Goal: Task Accomplishment & Management: Use online tool/utility

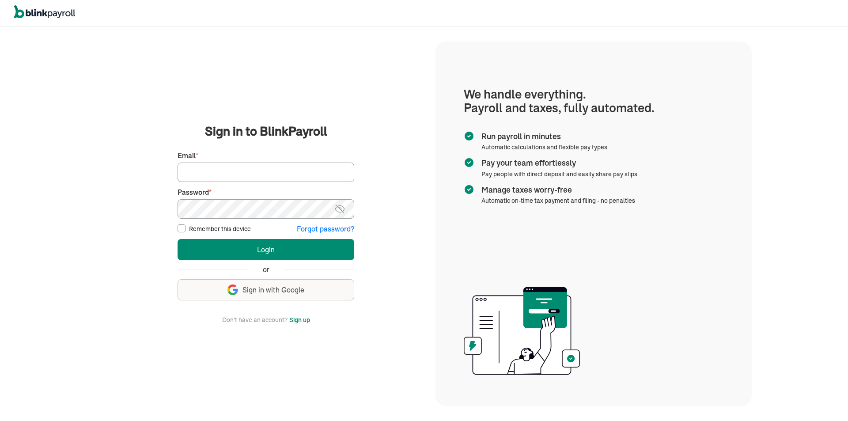
click at [259, 174] on input "Email *" at bounding box center [266, 172] width 177 height 19
type input "[PERSON_NAME][EMAIL_ADDRESS][PERSON_NAME][DOMAIN_NAME]"
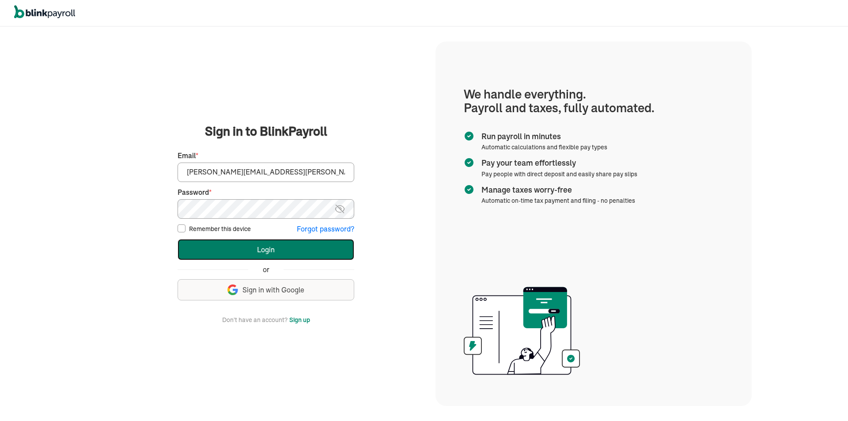
click at [239, 249] on button "Login" at bounding box center [266, 249] width 177 height 21
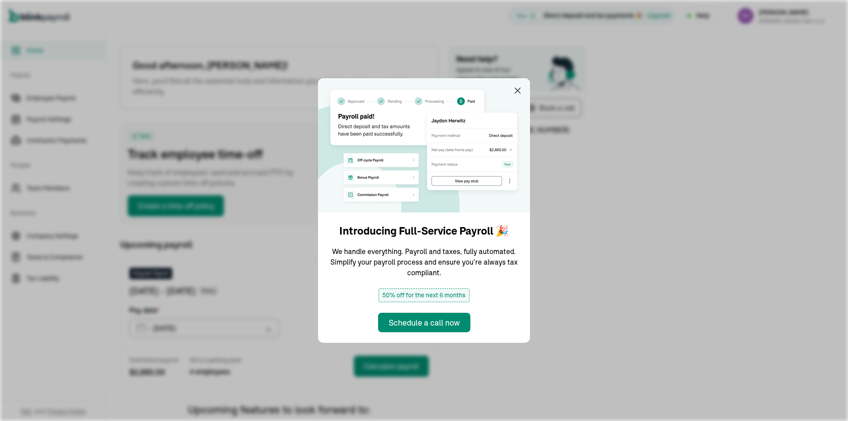
click at [44, 98] on div "Introducing Full-Service Payroll 🎉 We handle everything. Payroll and taxes, ful…" at bounding box center [424, 210] width 848 height 421
click at [48, 101] on div "Introducing Full-Service Payroll 🎉 We handle everything. Payroll and taxes, ful…" at bounding box center [424, 210] width 848 height 421
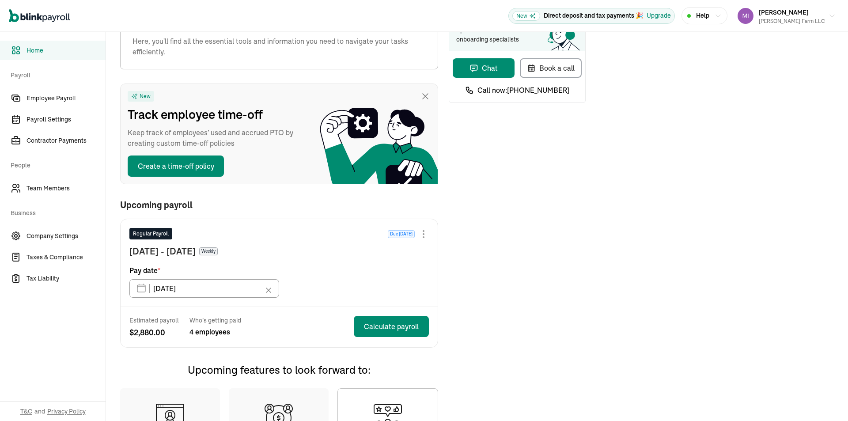
scroll to position [88, 0]
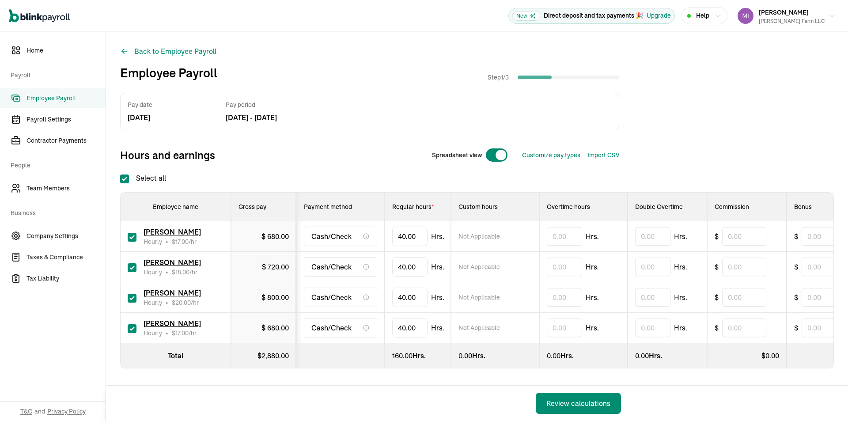
click at [482, 151] on div "Spreadsheet view" at bounding box center [470, 154] width 90 height 21
click at [488, 153] on div at bounding box center [496, 155] width 23 height 14
checkbox input "false"
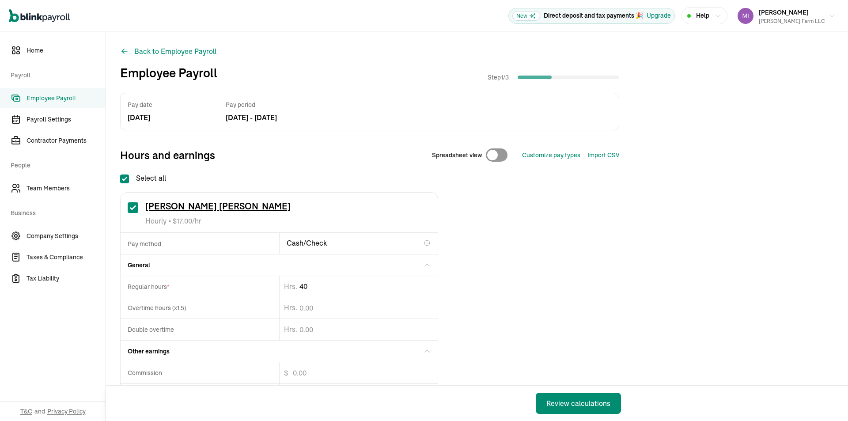
drag, startPoint x: 327, startPoint y: 288, endPoint x: 170, endPoint y: 281, distance: 157.8
type input "4"
type input "39.96"
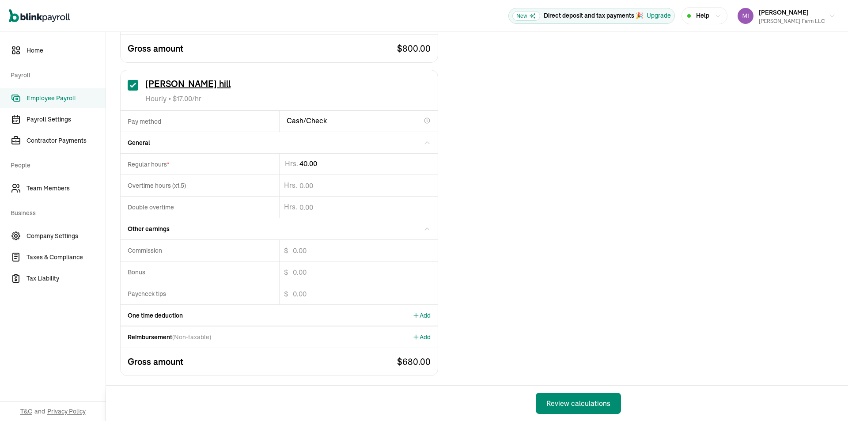
scroll to position [1066, 0]
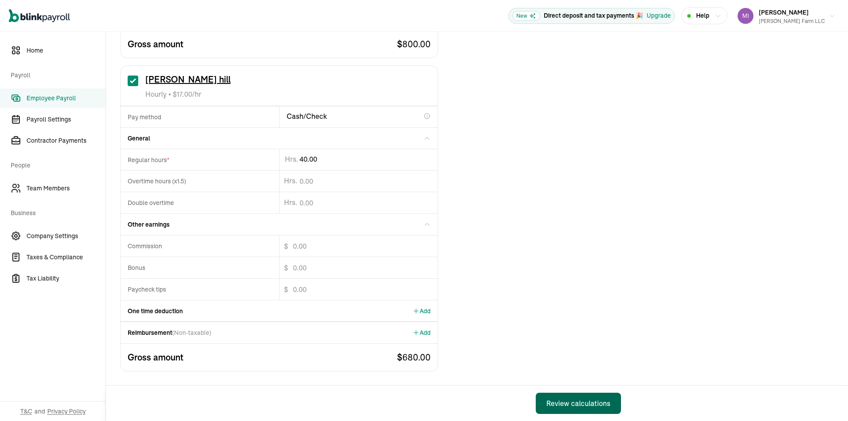
click at [613, 405] on button "Review calculations" at bounding box center [578, 403] width 85 height 21
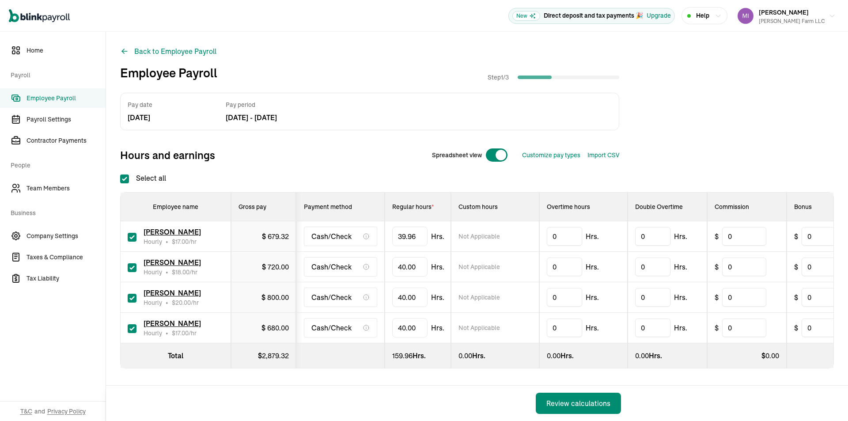
checkbox input "true"
click at [494, 156] on div at bounding box center [496, 155] width 23 height 14
checkbox input "false"
